Goal: Navigation & Orientation: Understand site structure

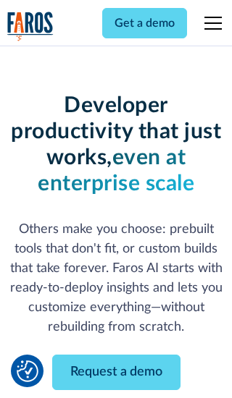
scroll to position [174, 0]
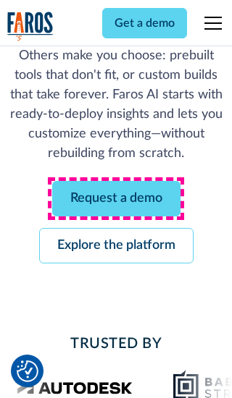
click at [116, 199] on link "Request a demo" at bounding box center [116, 199] width 128 height 36
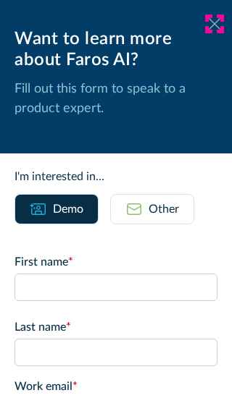
click at [214, 24] on icon at bounding box center [215, 23] width 12 height 11
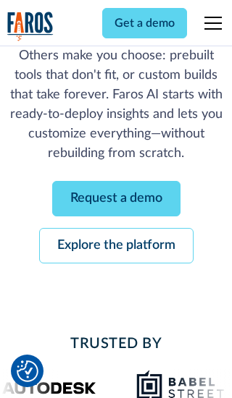
scroll to position [221, 0]
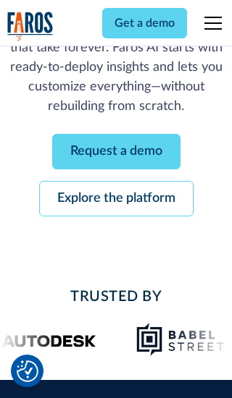
click at [116, 199] on link "Explore the platform" at bounding box center [116, 199] width 154 height 36
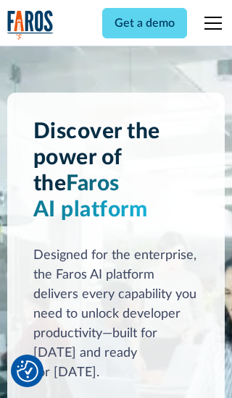
scroll to position [10883, 0]
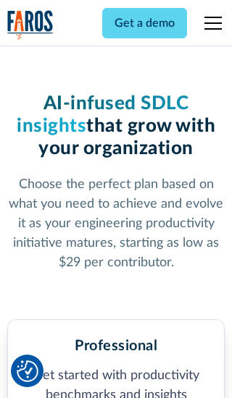
scroll to position [2245, 0]
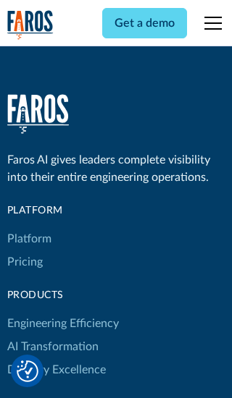
click at [28, 227] on link "Platform" at bounding box center [29, 238] width 44 height 23
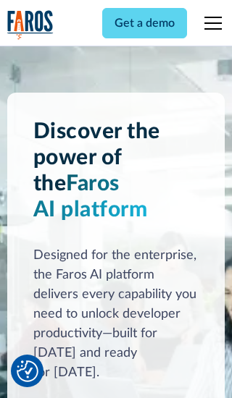
scroll to position [11348, 0]
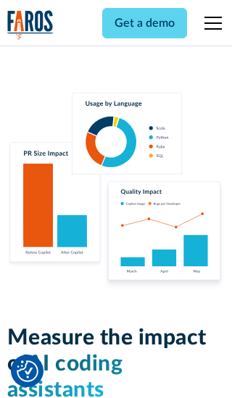
scroll to position [8956, 0]
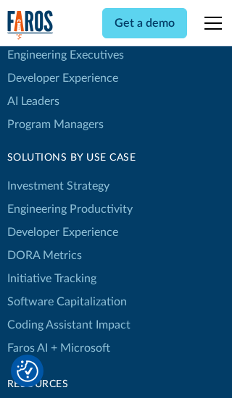
click at [43, 244] on link "DORA Metrics" at bounding box center [44, 255] width 75 height 23
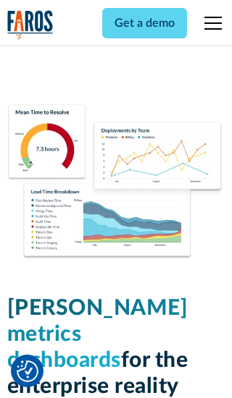
scroll to position [6344, 0]
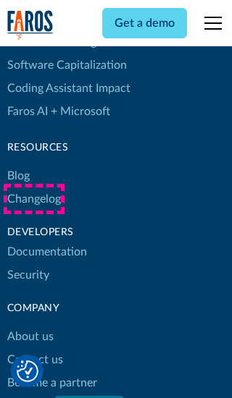
click at [33, 199] on link "Changelog" at bounding box center [34, 199] width 54 height 23
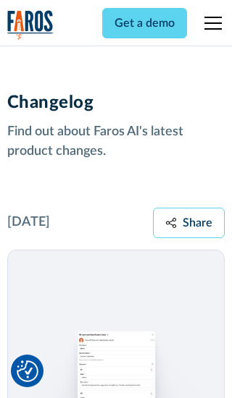
scroll to position [17499, 0]
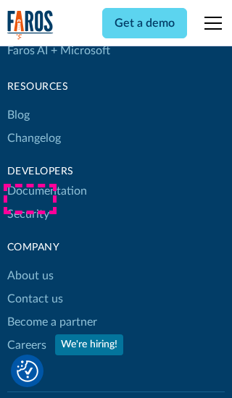
click at [30, 264] on link "About us" at bounding box center [30, 275] width 46 height 23
